Goal: Find specific fact: Find specific fact

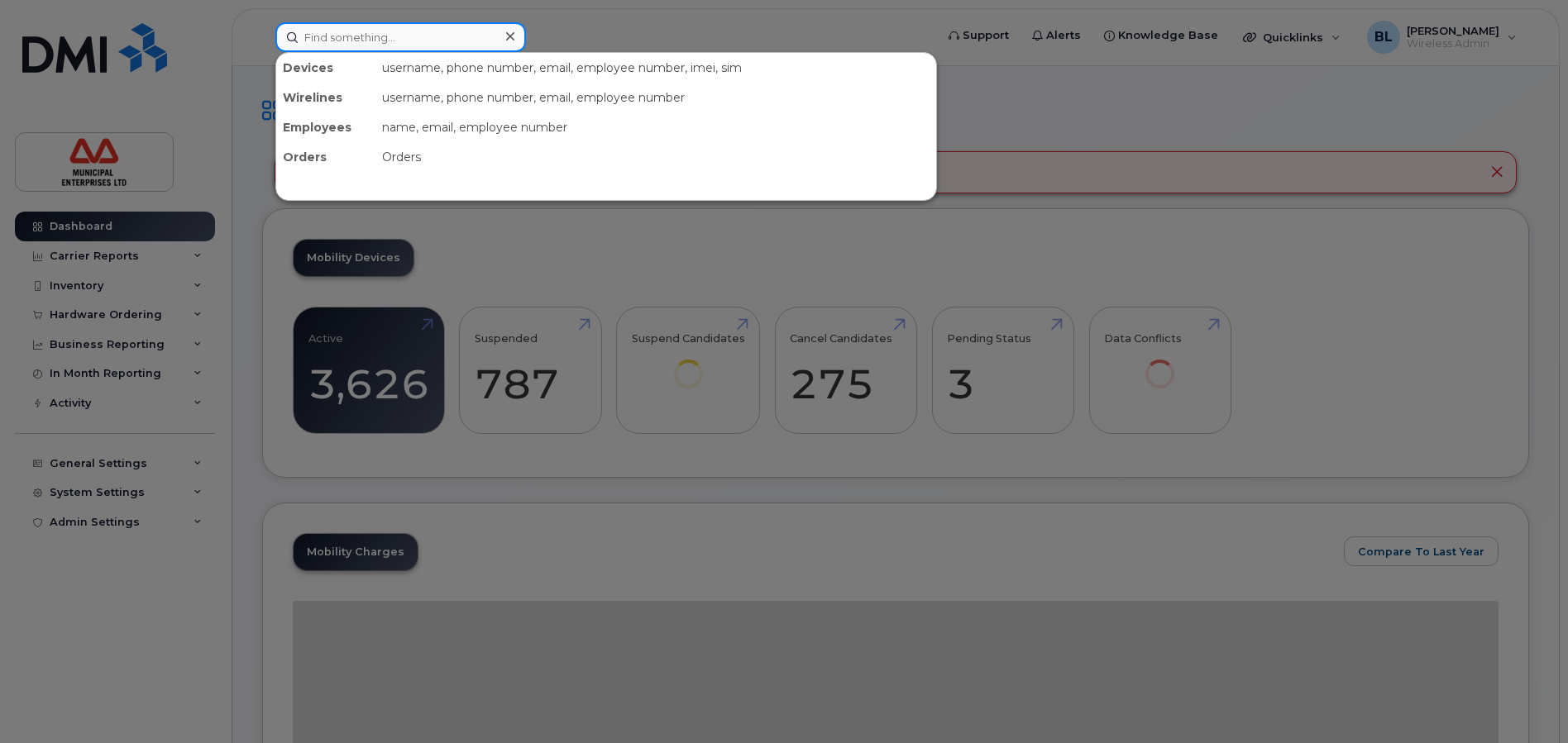
click at [381, 37] on input at bounding box center [401, 36] width 251 height 29
click at [595, 22] on div at bounding box center [784, 372] width 1568 height 743
click at [386, 33] on input at bounding box center [401, 36] width 251 height 29
paste input "9022376699"
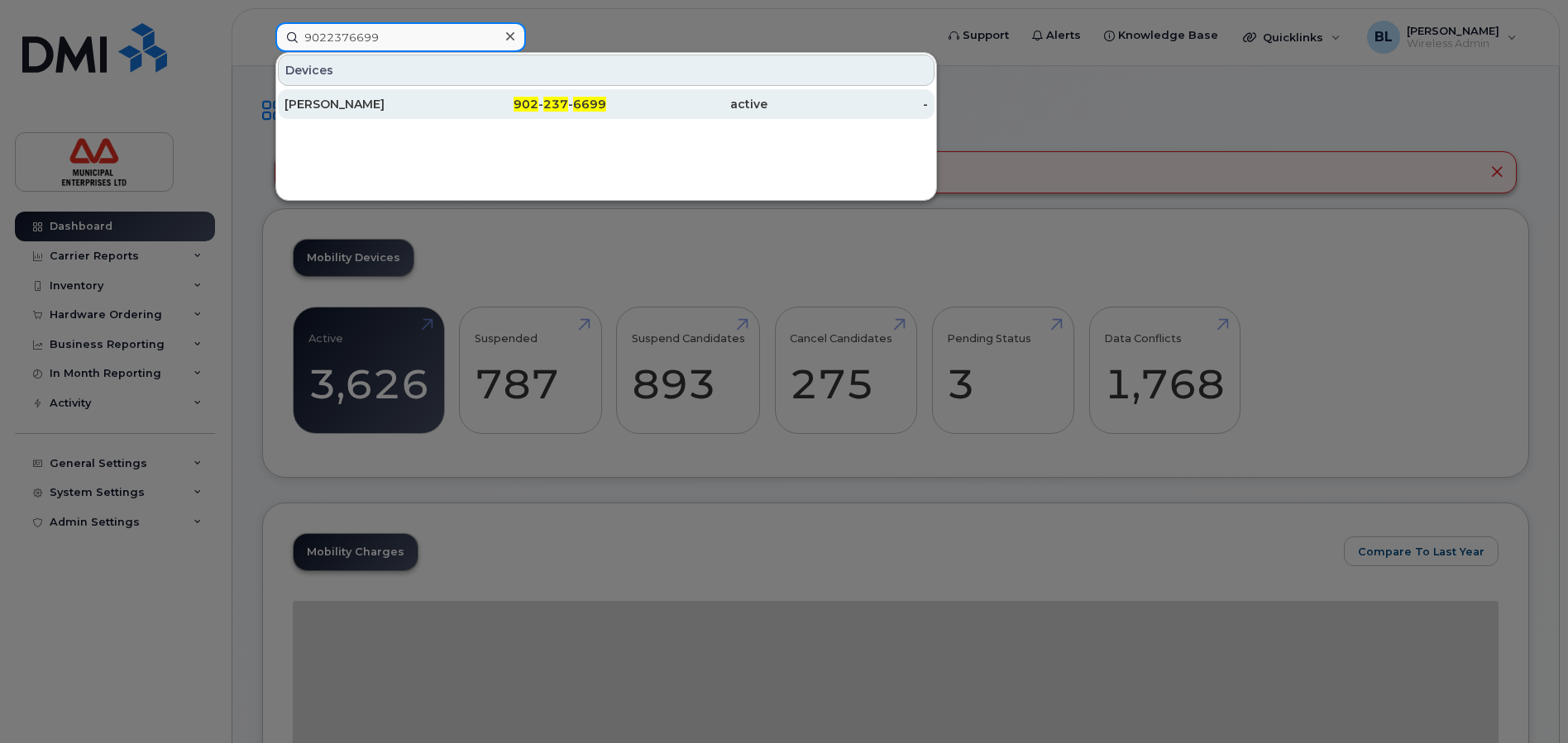
type input "9022376699"
click at [359, 102] on div "[PERSON_NAME]" at bounding box center [365, 104] width 162 height 16
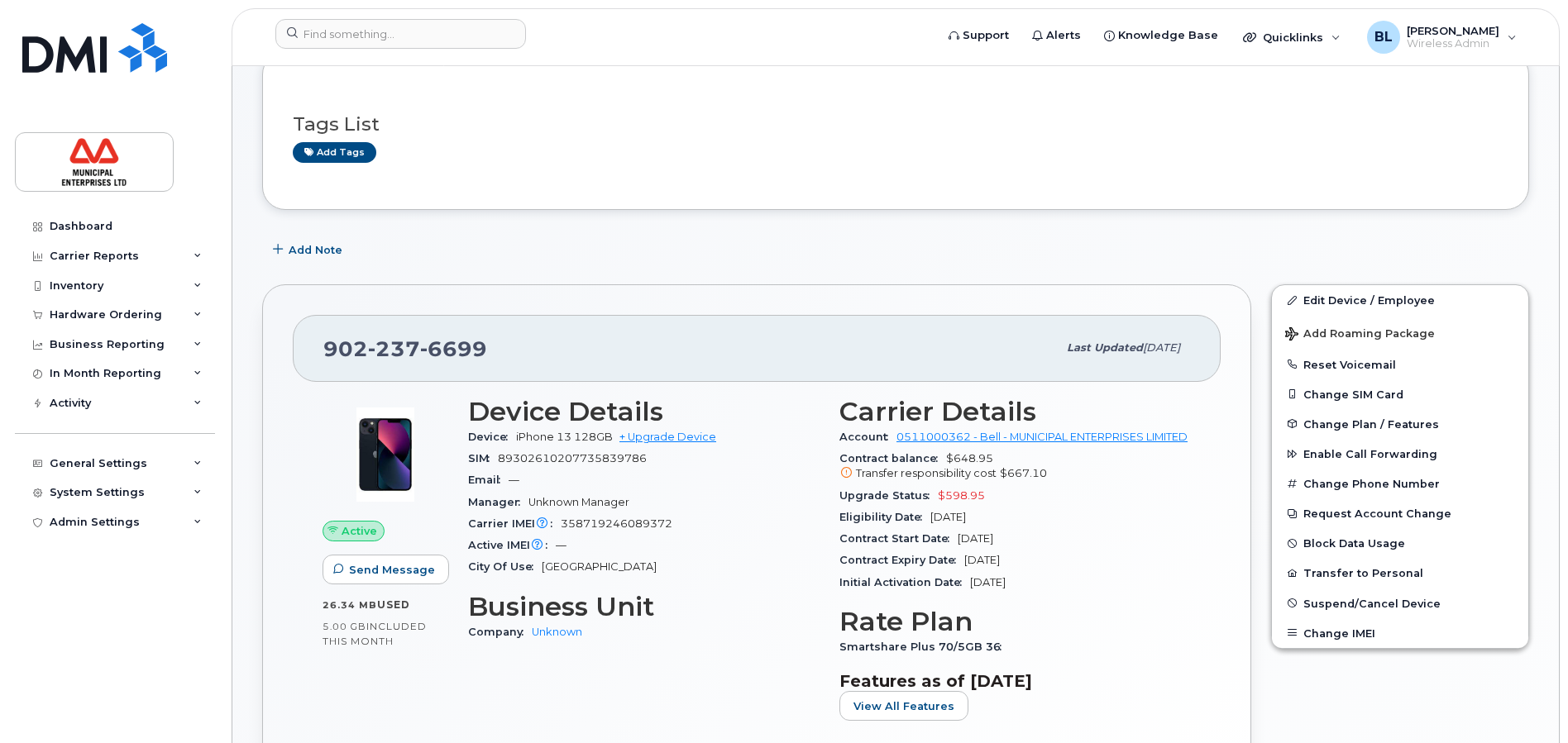
scroll to position [75, 0]
